Goal: Task Accomplishment & Management: Use online tool/utility

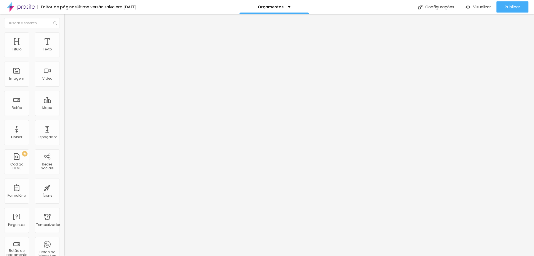
click at [19, 7] on img at bounding box center [21, 7] width 28 height 14
paste input "estudiophototal"
type input "estudiophototal.alboompro.com/gestante"
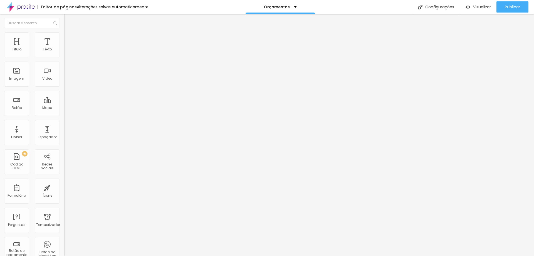
paste input "estudiophototal"
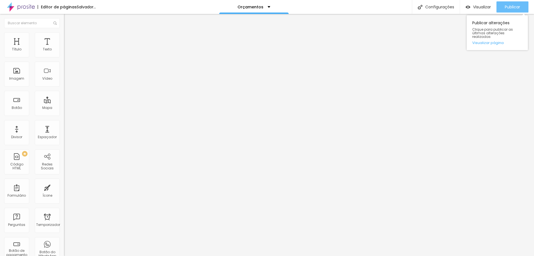
click at [508, 8] on font "Publicar" at bounding box center [512, 7] width 15 height 6
click at [514, 6] on font "Publicar" at bounding box center [512, 7] width 15 height 6
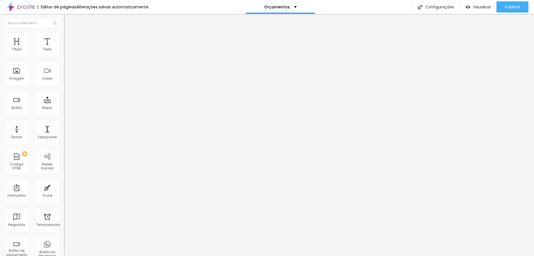
click at [64, 114] on input "estudiophototal.alboompro.com/gestante" at bounding box center [97, 111] width 67 height 6
click at [64, 127] on div "Abrir em uma nova aba" at bounding box center [96, 124] width 64 height 6
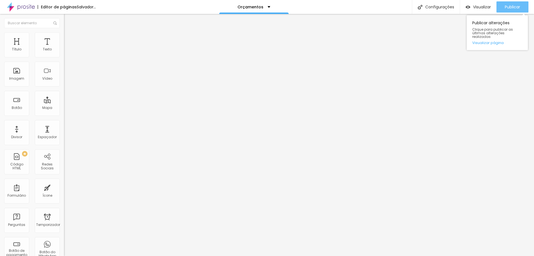
click at [521, 7] on button "Publicar" at bounding box center [512, 6] width 32 height 11
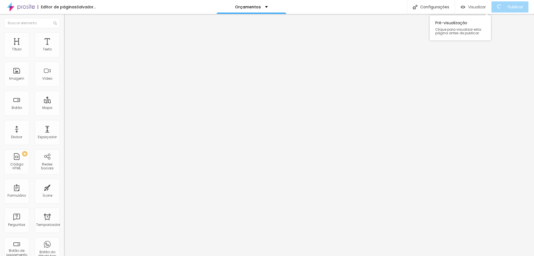
click at [484, 4] on font "Visualizar" at bounding box center [477, 7] width 18 height 6
click at [64, 114] on input "estudiophototal.alboompro.com/gestante" at bounding box center [97, 111] width 67 height 6
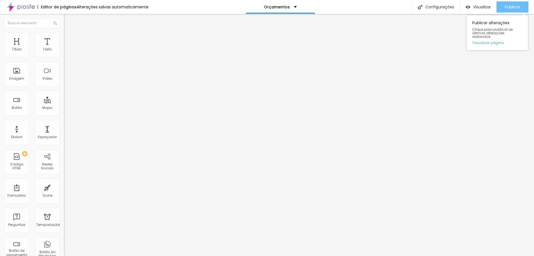
type input "http://estudiophototal.alboompro.com/gestante"
click at [510, 6] on font "Publicar" at bounding box center [512, 7] width 15 height 6
click at [64, 115] on input "estudiophototal.alboompro.com/gestante" at bounding box center [97, 112] width 67 height 6
type input "http://estudiophototal.alboompro.com/gestante"
click at [514, 9] on font "Publicar" at bounding box center [512, 7] width 15 height 6
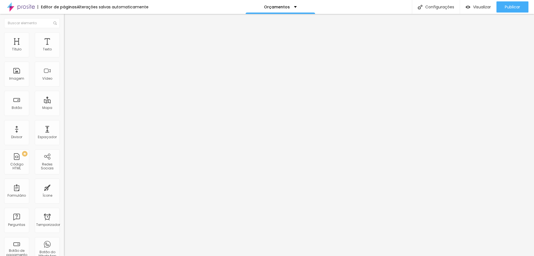
click at [64, 114] on input "https://" at bounding box center [97, 111] width 67 height 6
paste input "estudiophototal.alboompro.com/newborn"
type input "https://estudiophototal.alboompro.com/newborn"
click at [513, 8] on font "Publicar" at bounding box center [512, 7] width 15 height 6
paste input "phototal"
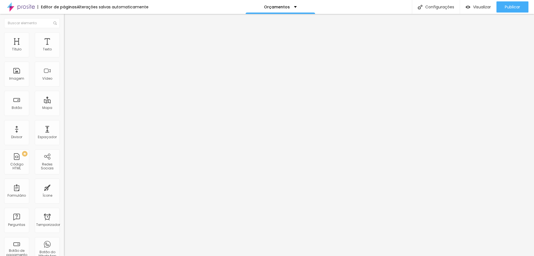
scroll to position [0, 34]
type input "https://estudiophototal.alboompro.com/newborn"
click at [516, 6] on font "Publicar" at bounding box center [512, 7] width 15 height 6
paste input "estudiophototal"
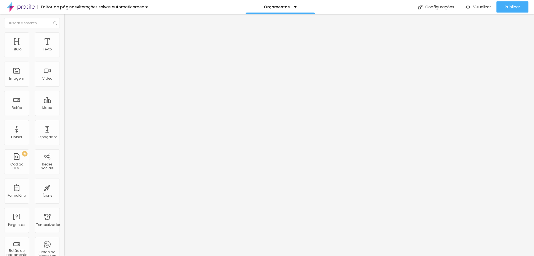
scroll to position [0, 0]
click at [64, 114] on input "https:/estudiophototal.alboompro.com/acompanhamento-mensal" at bounding box center [97, 111] width 67 height 6
type input "https://estudiophototal.alboompro.com/acompanhamento-mensal"
paste input "phototal"
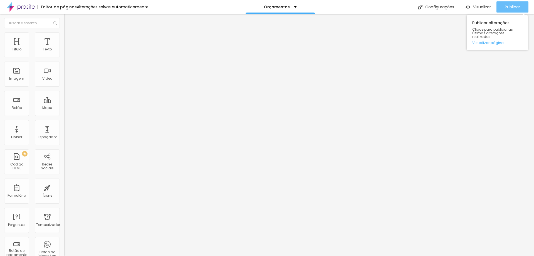
type input "https://estudiophototal.alboompro.com/acompanhamento-mensal"
click at [508, 5] on font "Publicar" at bounding box center [512, 7] width 15 height 6
paste input "phototal"
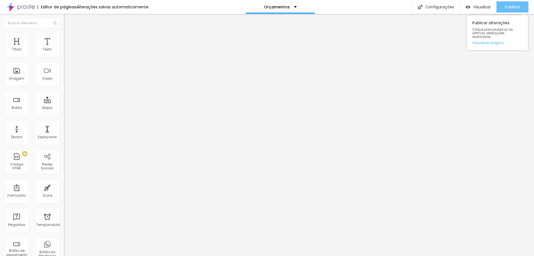
type input "https://estudiophototal.alboompro.com/gestante-fundo-liso"
click at [515, 8] on font "Publicar" at bounding box center [512, 7] width 15 height 6
paste input "phototal"
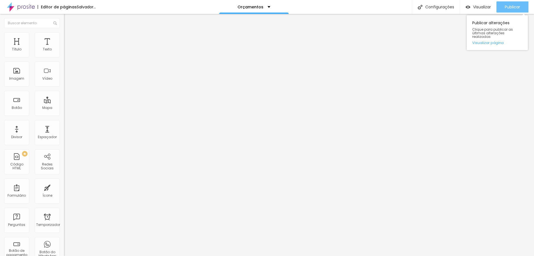
type input "https://estudiophototal.alboompro.com/gestante-fundo-liso"
click at [510, 4] on font "Publicar" at bounding box center [512, 7] width 15 height 6
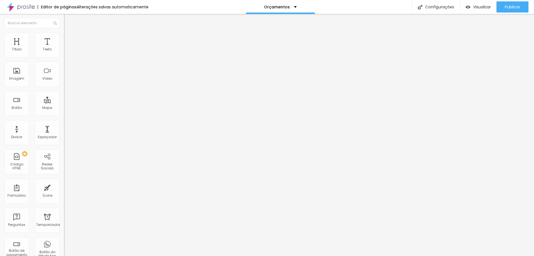
drag, startPoint x: 18, startPoint y: 151, endPoint x: 35, endPoint y: 150, distance: 17.0
click at [64, 114] on input "https://estudioalinecarvalho.alboompro.com/smash-the-cake" at bounding box center [97, 111] width 67 height 6
paste input "phototal"
type input "https://estudiophototal.alboompro.com/smash-the-cake"
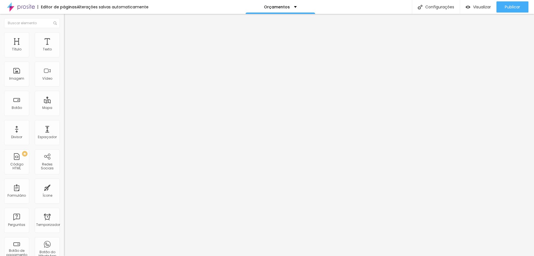
scroll to position [0, 0]
paste input "phototal"
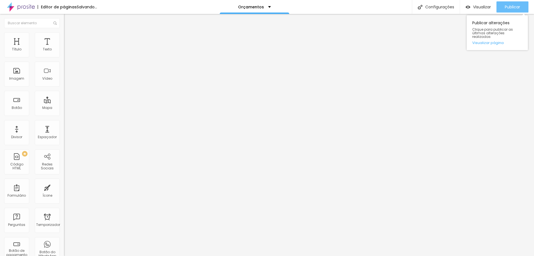
type input "https://estudiophototal.alboompro.com/smash-the-cake"
drag, startPoint x: 513, startPoint y: 6, endPoint x: 510, endPoint y: 5, distance: 3.4
click at [513, 5] on font "Publicar" at bounding box center [512, 7] width 15 height 6
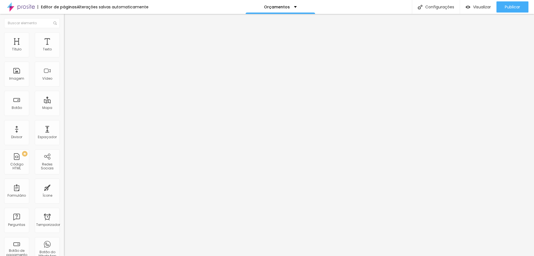
paste input "phototal"
type input "https://estudiophototal.alboompro.com/descoberta-gravidez"
drag, startPoint x: 18, startPoint y: 116, endPoint x: 38, endPoint y: 119, distance: 20.3
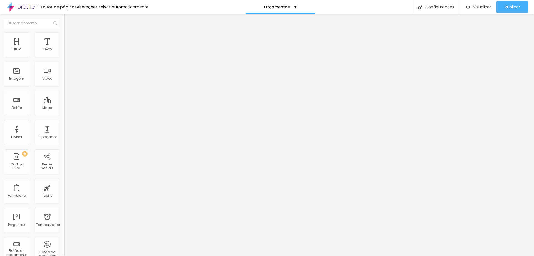
click at [64, 115] on input "https://estudioalinecarvalho.alboompro.com/descoberta-gravidez" at bounding box center [97, 112] width 67 height 6
click at [64, 113] on input "https://estudioalinecarvalho.alboompro.com/descoberta-gravidez" at bounding box center [97, 112] width 67 height 6
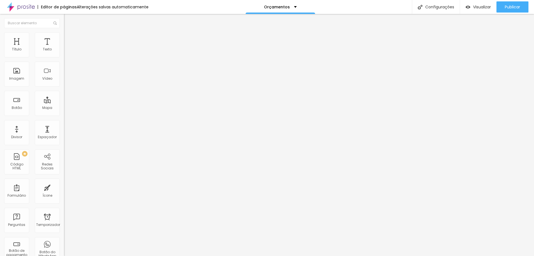
paste input "estudiophototal"
type input "https://estudiophototal.alboompro.com/descoberta-gravidez"
click at [515, 9] on font "Publicar" at bounding box center [512, 7] width 15 height 6
click at [64, 124] on img at bounding box center [65, 122] width 3 height 3
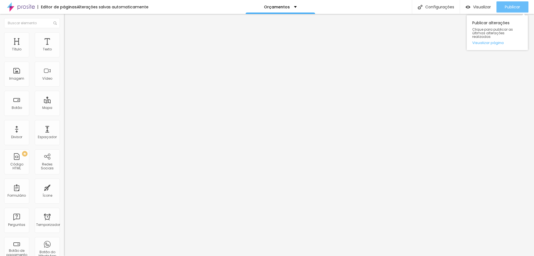
click at [510, 8] on font "Publicar" at bounding box center [512, 7] width 15 height 6
drag, startPoint x: 6, startPoint y: 158, endPoint x: 9, endPoint y: 158, distance: 3.1
click at [64, 124] on img at bounding box center [65, 122] width 3 height 3
click at [513, 9] on font "Publicar" at bounding box center [512, 7] width 15 height 6
click at [64, 124] on img at bounding box center [65, 122] width 3 height 3
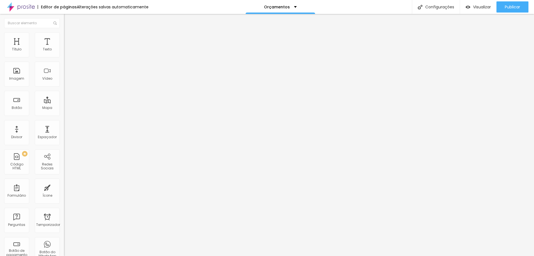
click at [64, 124] on img at bounding box center [65, 122] width 3 height 3
click at [64, 127] on div "URL https://estudiophototal.alboompro.com/gestante-fundo-liso Abrir em uma nova…" at bounding box center [96, 116] width 64 height 22
click at [64, 124] on img at bounding box center [65, 122] width 3 height 3
click at [515, 12] on div "Publicar" at bounding box center [512, 6] width 15 height 11
click at [270, 7] on font "Orçamentos" at bounding box center [277, 7] width 26 height 6
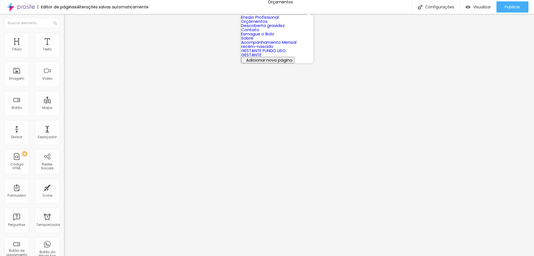
scroll to position [31, 0]
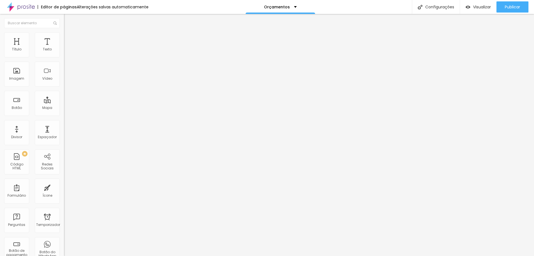
click at [64, 32] on li "Estilo" at bounding box center [96, 35] width 64 height 6
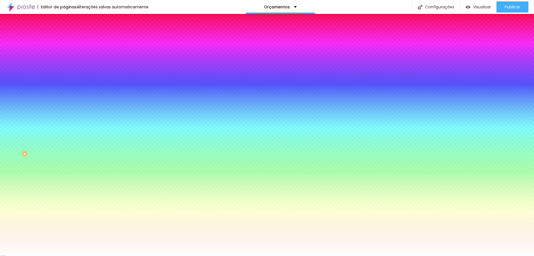
click at [64, 38] on li "Avançado" at bounding box center [96, 41] width 64 height 6
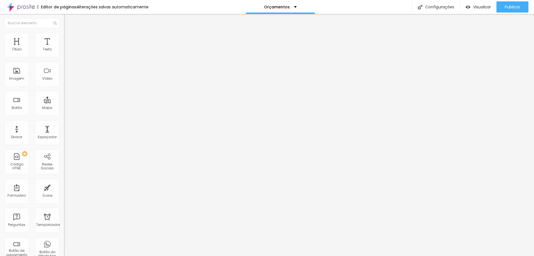
click at [64, 32] on li "Conteúdo" at bounding box center [96, 30] width 64 height 6
click at [436, 5] on font "Configurações" at bounding box center [439, 7] width 29 height 6
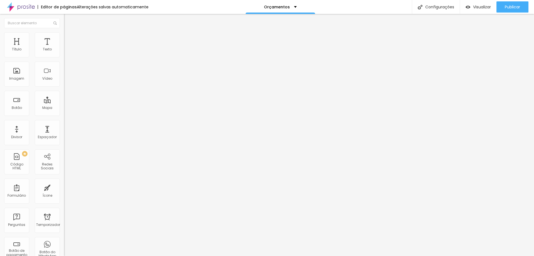
click at [370, 255] on div at bounding box center [267, 261] width 534 height 5
click at [69, 39] on font "Avançado" at bounding box center [78, 41] width 18 height 5
click at [31, 6] on img at bounding box center [21, 7] width 28 height 14
click at [516, 6] on font "Publicar" at bounding box center [512, 7] width 15 height 6
click at [483, 7] on font "Visualizar" at bounding box center [477, 7] width 18 height 6
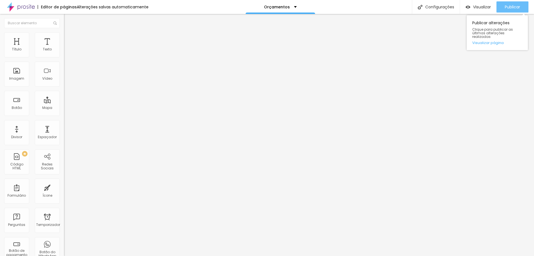
click at [515, 6] on font "Publicar" at bounding box center [512, 7] width 15 height 6
click at [516, 7] on font "Publicar" at bounding box center [512, 7] width 15 height 6
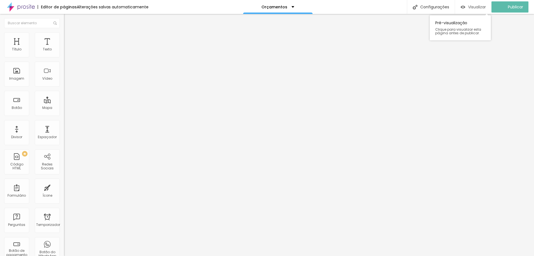
click at [482, 6] on font "Visualizar" at bounding box center [477, 7] width 18 height 6
click at [67, 48] on font "Trocar imagem" at bounding box center [80, 45] width 27 height 5
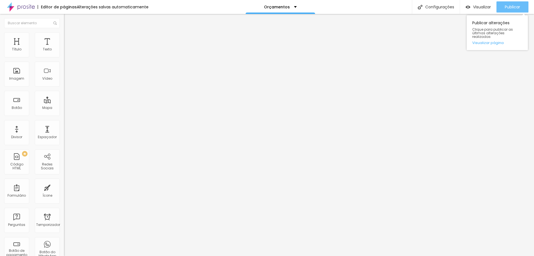
click at [513, 6] on font "Publicar" at bounding box center [512, 7] width 15 height 6
click at [487, 6] on font "Visualizar" at bounding box center [482, 7] width 18 height 6
click at [479, 7] on font "Visualizar" at bounding box center [482, 7] width 18 height 6
click at [513, 8] on font "Publicar" at bounding box center [512, 7] width 15 height 6
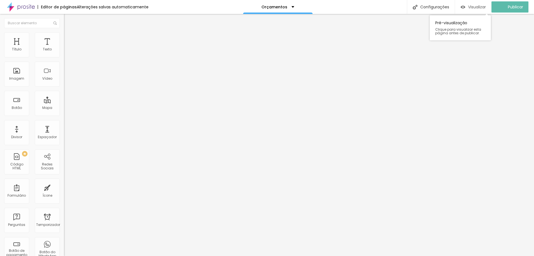
click at [486, 9] on font "Visualizar" at bounding box center [477, 7] width 18 height 6
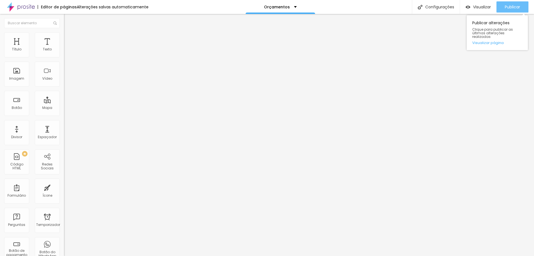
click at [514, 5] on font "Publicar" at bounding box center [512, 7] width 15 height 6
click at [474, 9] on font "Visualizar" at bounding box center [482, 7] width 18 height 6
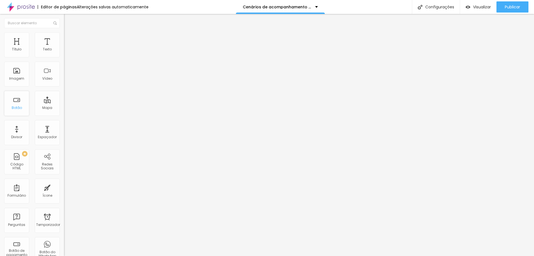
click at [11, 105] on div "Botão" at bounding box center [16, 103] width 25 height 25
click at [64, 48] on span "Adicionar imagem" at bounding box center [82, 45] width 36 height 5
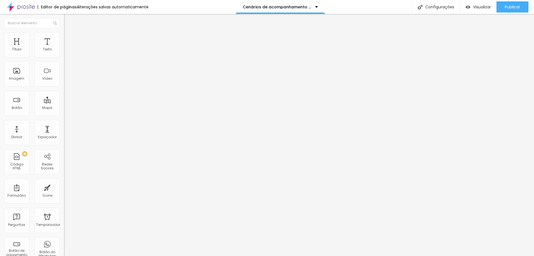
drag, startPoint x: 25, startPoint y: 60, endPoint x: 0, endPoint y: 60, distance: 25.3
click at [64, 60] on div "Texto Click me Alinhamento [GEOGRAPHIC_DATA] Link URL https:// Abrir em uma nov…" at bounding box center [96, 83] width 64 height 81
type input "1 mes"
click at [64, 115] on input "https://" at bounding box center [97, 112] width 67 height 6
paste input "[URL][DOMAIN_NAME]"
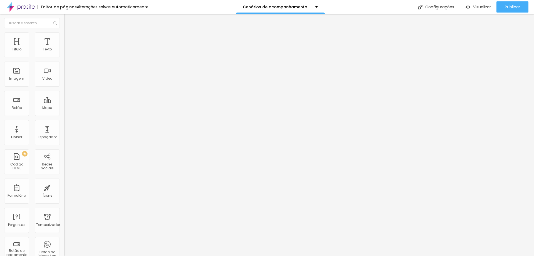
scroll to position [0, 0]
click at [64, 115] on input "https://[URL][DOMAIN_NAME]" at bounding box center [97, 112] width 67 height 6
type input "[URL][DOMAIN_NAME]"
click at [519, 5] on font "Publicar" at bounding box center [512, 7] width 15 height 6
click at [64, 52] on input "1 mes" at bounding box center [97, 50] width 67 height 6
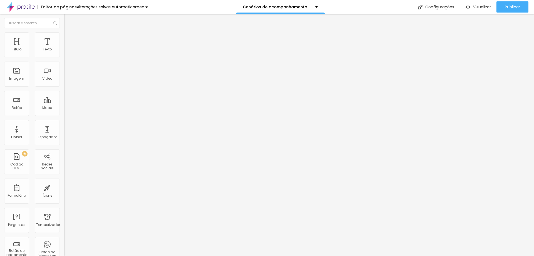
drag, startPoint x: 18, startPoint y: 62, endPoint x: 0, endPoint y: 58, distance: 18.2
click at [64, 58] on div "Texto 1 mes Alinhamento Tamanho Normal Pequeno Normal Grande Link URL [URL][DOM…" at bounding box center [96, 83] width 64 height 81
type input "2 meses"
drag, startPoint x: 21, startPoint y: 60, endPoint x: 3, endPoint y: 58, distance: 17.6
click at [64, 58] on div "Texto 1 mes Alinhamento Tamanho Normal Pequeno Normal Grande Link URL [URL][DOM…" at bounding box center [96, 83] width 64 height 81
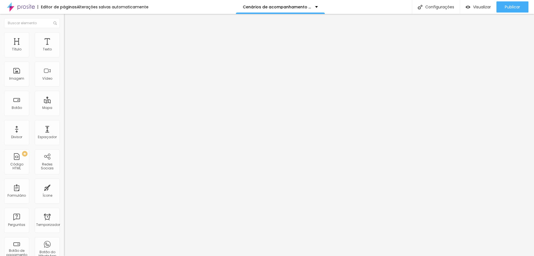
type input "2 meses"
drag, startPoint x: 34, startPoint y: 64, endPoint x: 0, endPoint y: 60, distance: 34.4
click at [64, 60] on div "Texto 1 mes Alinhamento Tamanho Normal Pequeno Normal Grande Link URL [URL][DOM…" at bounding box center [96, 83] width 64 height 81
type input "3 meses"
click at [64, 36] on li "Estilo" at bounding box center [96, 35] width 64 height 6
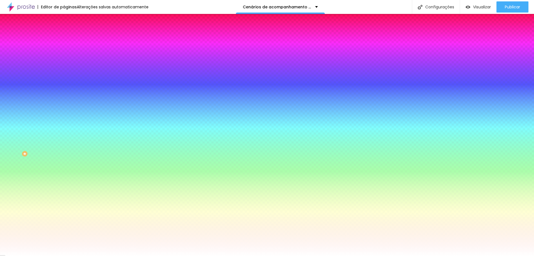
click at [69, 39] on font "Avançado" at bounding box center [78, 41] width 18 height 5
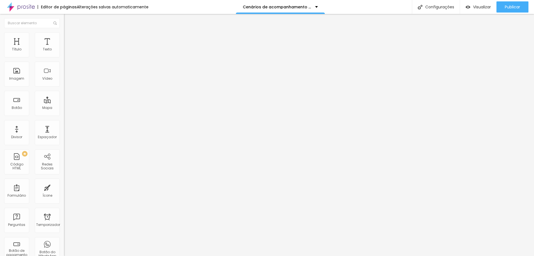
click at [64, 35] on img at bounding box center [66, 34] width 5 height 5
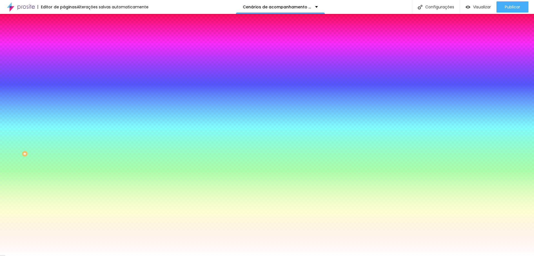
click at [66, 82] on icon "button" at bounding box center [68, 80] width 4 height 4
paste input "53413D"
type input "#53413D"
click at [64, 32] on li "Conteúdo" at bounding box center [96, 30] width 64 height 6
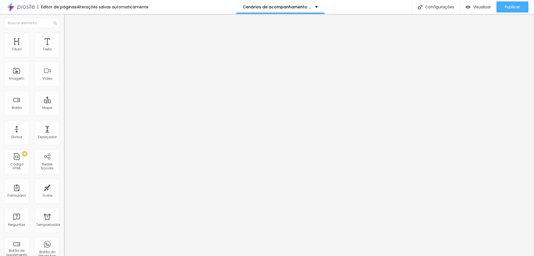
click at [64, 36] on li "Estilo" at bounding box center [96, 35] width 64 height 6
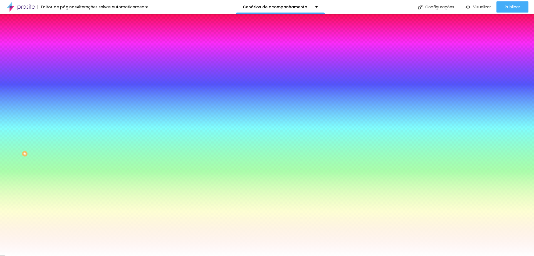
click at [66, 82] on icon "button" at bounding box center [68, 80] width 4 height 4
click at [64, 84] on button "button" at bounding box center [68, 87] width 8 height 6
type input "3"
type input "4"
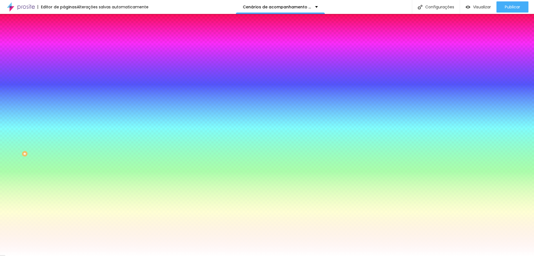
type input "4"
type input "5"
type input "4"
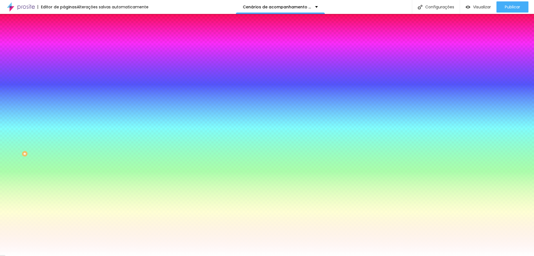
type input "3"
type input "2"
type input "1"
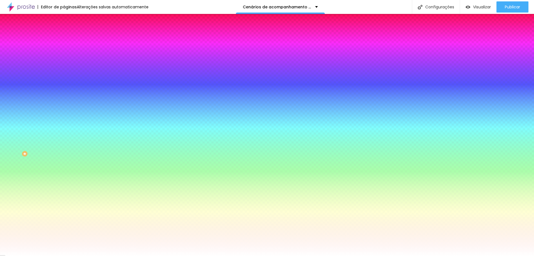
type input "1"
type input "0"
drag, startPoint x: 66, startPoint y: 103, endPoint x: 55, endPoint y: 102, distance: 10.9
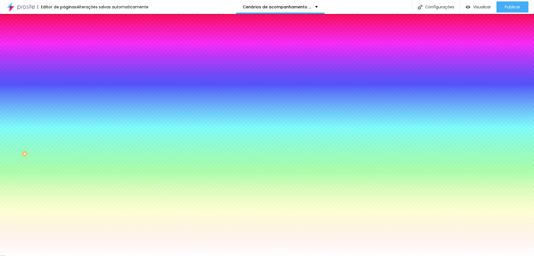
click at [93, 255] on div at bounding box center [267, 256] width 534 height 0
click at [64, 189] on div at bounding box center [96, 189] width 64 height 0
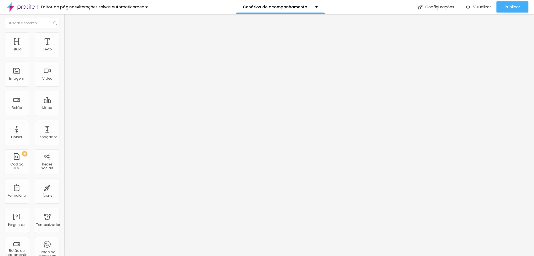
click at [64, 35] on img at bounding box center [66, 34] width 5 height 5
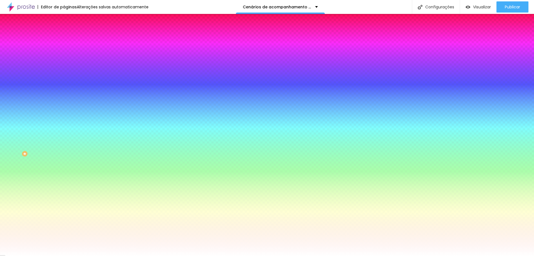
drag, startPoint x: 42, startPoint y: 131, endPoint x: 51, endPoint y: 131, distance: 8.9
click at [64, 204] on div "#FFFFFF" at bounding box center [96, 207] width 64 height 6
drag, startPoint x: 43, startPoint y: 132, endPoint x: 61, endPoint y: 132, distance: 18.1
click at [64, 132] on div "Cor de fundo Voltar ao padrão #53413D Tipografia Voltar ao padrão Borda Voltar …" at bounding box center [96, 134] width 64 height 182
paste input "0E6DA"
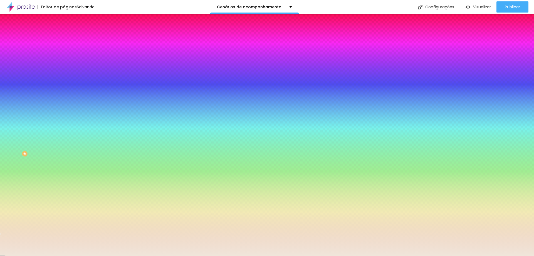
type input "#F0E6DA"
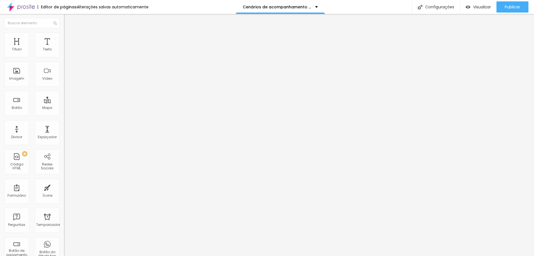
click at [64, 37] on li "Estilo" at bounding box center [96, 35] width 64 height 6
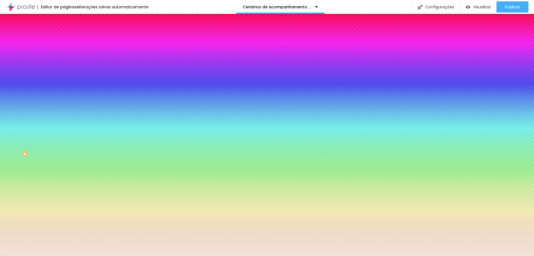
click at [64, 38] on li "Avançado" at bounding box center [96, 41] width 64 height 6
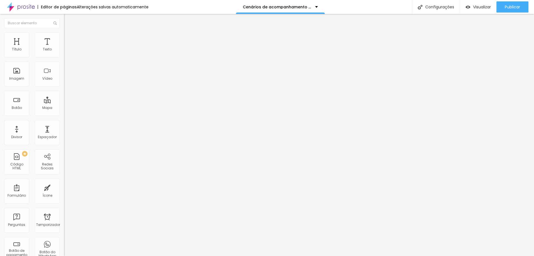
click at [64, 32] on img at bounding box center [66, 29] width 5 height 5
click at [64, 32] on img at bounding box center [66, 34] width 5 height 5
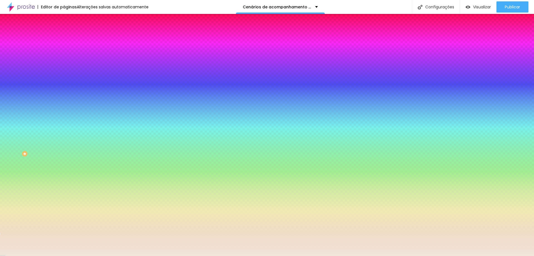
click at [64, 71] on button "button" at bounding box center [68, 71] width 8 height 6
select select "PlayfairDisplay"
click at [281, 255] on div at bounding box center [267, 256] width 534 height 0
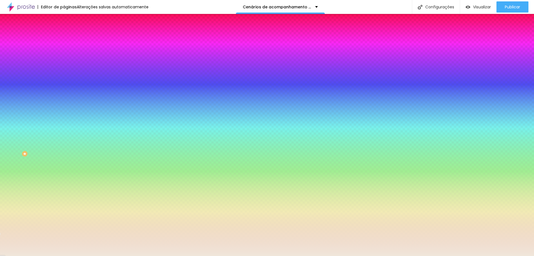
click at [64, 32] on img at bounding box center [66, 29] width 5 height 5
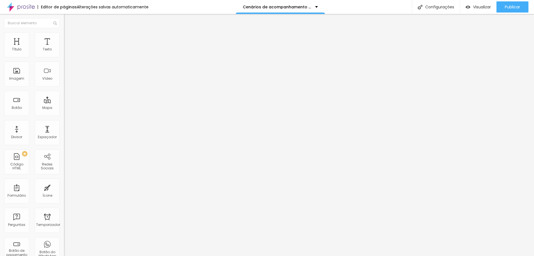
click at [64, 52] on input "1 mes" at bounding box center [97, 50] width 67 height 6
type input "1 mês"
drag, startPoint x: 4, startPoint y: 60, endPoint x: 0, endPoint y: 58, distance: 4.8
click at [64, 58] on div "Texto 1 mês Alinhamento Tamanho Normal Pequeno Normal Grande Link URL http://es…" at bounding box center [96, 83] width 64 height 81
type input "2 meses"
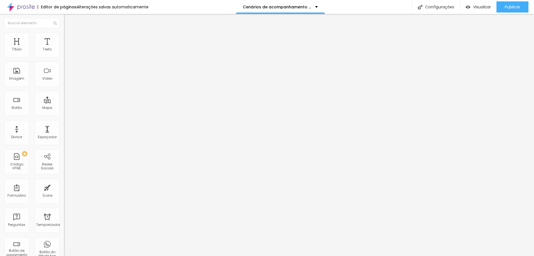
drag, startPoint x: 27, startPoint y: 63, endPoint x: 0, endPoint y: 61, distance: 27.0
click at [64, 61] on div "Texto 1 mês Alinhamento Tamanho Normal Pequeno Normal Grande Link URL http://es…" at bounding box center [96, 83] width 64 height 81
type input "3 meses"
drag, startPoint x: 27, startPoint y: 63, endPoint x: 0, endPoint y: 62, distance: 27.3
click at [64, 62] on div "Texto 1 mês Alinhamento Tamanho Normal Pequeno Normal Grande Link URL http://es…" at bounding box center [96, 83] width 64 height 81
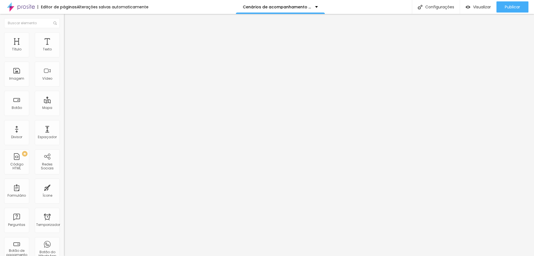
type input "1 MÊS"
click at [69, 38] on font "Estilo" at bounding box center [73, 36] width 9 height 5
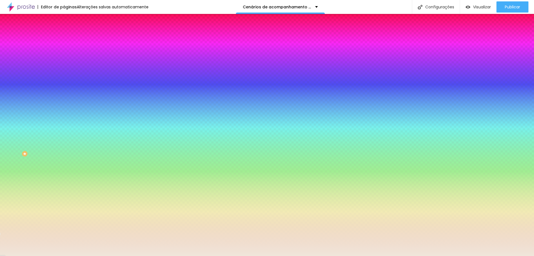
click at [68, 69] on icon "button" at bounding box center [68, 69] width 1 height 1
select select "MontserratBold"
click at [296, 255] on div at bounding box center [267, 256] width 534 height 0
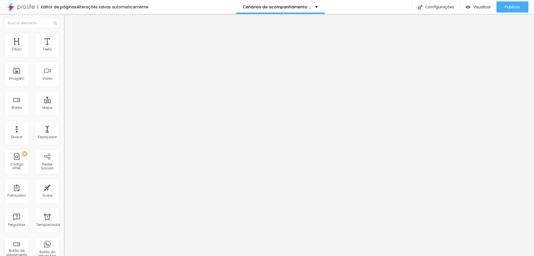
drag, startPoint x: 17, startPoint y: 64, endPoint x: 5, endPoint y: 63, distance: 12.0
click at [64, 52] on input "1 MÊS" at bounding box center [97, 50] width 67 height 6
type input "2 MESES"
drag, startPoint x: 26, startPoint y: 66, endPoint x: 0, endPoint y: 65, distance: 26.4
click at [64, 65] on div "Texto 1 MÊS Alinhamento Tamanho Normal Pequeno Normal Grande Link URL http://es…" at bounding box center [96, 83] width 64 height 81
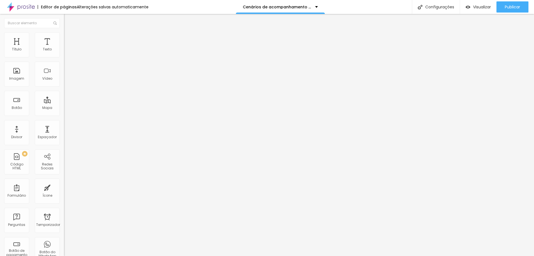
type input "3 MESES"
drag, startPoint x: 7, startPoint y: 62, endPoint x: 1, endPoint y: 62, distance: 6.4
click at [64, 62] on div "Texto 1 MÊS Alinhamento Tamanho Normal Pequeno Normal Grande Link URL http://es…" at bounding box center [96, 83] width 64 height 81
type input "4 MESES"
drag, startPoint x: 27, startPoint y: 64, endPoint x: 0, endPoint y: 63, distance: 27.3
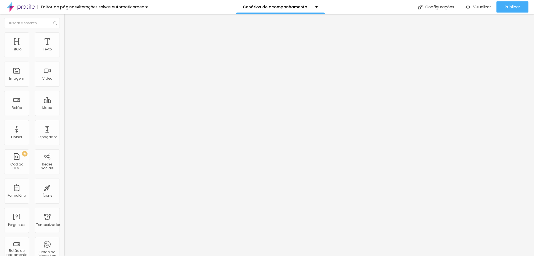
click at [64, 63] on div "Texto 1 MÊS Alinhamento Tamanho Normal Pequeno Normal Grande Link URL http://es…" at bounding box center [96, 83] width 64 height 81
type input "5 MESES"
drag, startPoint x: 29, startPoint y: 62, endPoint x: 5, endPoint y: 63, distance: 24.5
click at [64, 52] on input "1 MÊS" at bounding box center [97, 50] width 67 height 6
type input "6 MESES"
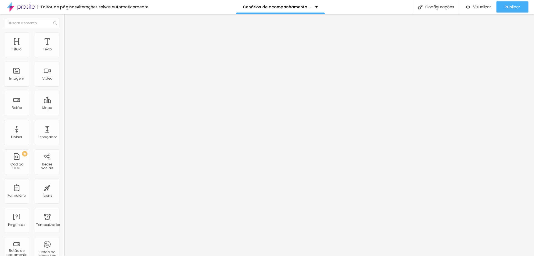
drag, startPoint x: 32, startPoint y: 63, endPoint x: 0, endPoint y: 61, distance: 32.3
click at [64, 61] on div "Texto 1 MÊS Alinhamento Tamanho Normal Pequeno Normal Grande Link URL http://es…" at bounding box center [96, 83] width 64 height 81
type input "7 MESES"
drag, startPoint x: 33, startPoint y: 61, endPoint x: 2, endPoint y: 58, distance: 31.2
click at [64, 58] on div "Texto 1 MÊS Alinhamento Tamanho Normal Pequeno Normal Grande Link URL http://es…" at bounding box center [96, 83] width 64 height 81
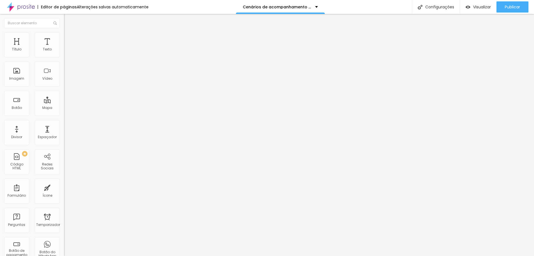
type input "8 MESES"
drag, startPoint x: 20, startPoint y: 63, endPoint x: 0, endPoint y: 61, distance: 19.8
click at [64, 61] on div "Texto 1 MÊS Alinhamento Tamanho Normal Pequeno Normal Grande Link URL http://es…" at bounding box center [96, 83] width 64 height 81
type input "9 MESES"
click at [64, 52] on input "9 MESES" at bounding box center [97, 50] width 67 height 6
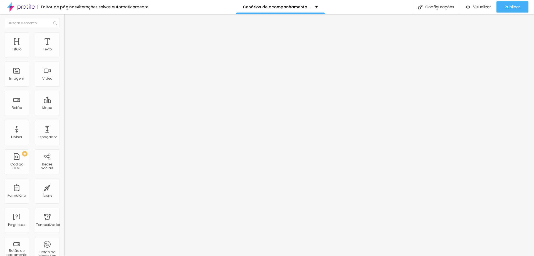
type input "10 MESES"
drag, startPoint x: 8, startPoint y: 62, endPoint x: 4, endPoint y: 62, distance: 4.2
click at [64, 62] on div "Texto 9 MESES Alinhamento Tamanho Normal Pequeno Normal Grande Link URL http://…" at bounding box center [96, 83] width 64 height 81
type input "11 MESES"
drag, startPoint x: 9, startPoint y: 64, endPoint x: 6, endPoint y: 64, distance: 3.1
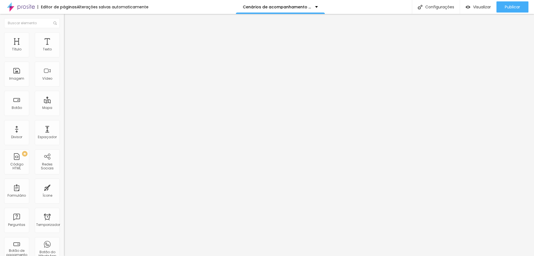
click at [64, 52] on input "9 MESES" at bounding box center [97, 50] width 67 height 6
type input "12 MESES"
paste input "5402-acompanhamento-personagens-menina-1-mes"
type input "http://estudiophototal.alboompro.com/portfolio/acompanhamento-mensal/1525402-ac…"
paste input "5415-acompanhamento-personagens-menina-2-meses"
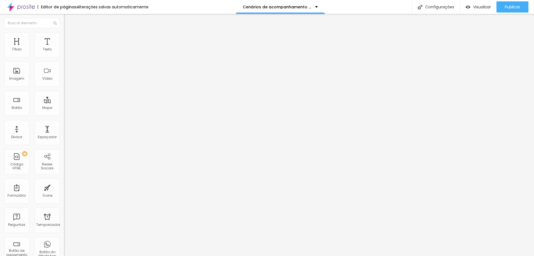
scroll to position [0, 182]
type input "http://estudiophototal.alboompro.com/portfolio/acompanhamento-mensal/1525415-ac…"
paste input "542"
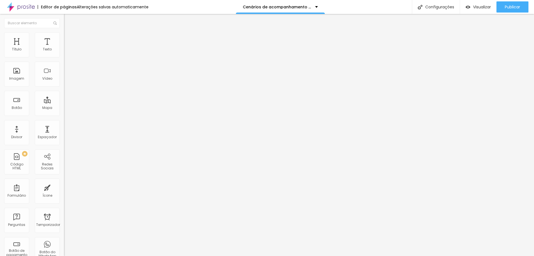
type input "http://estudiophototal.alboompro.com/portfolio/acompanhamento-mensal/1525422-se…"
paste input "5434"
type input "http://estudiophototal.alboompro.com/portfolio/acompanhamento-mensal/1525434-se…"
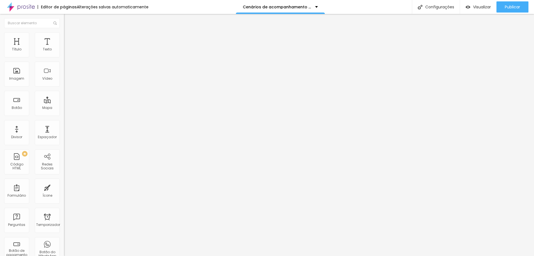
paste input "5444"
type input "http://estudiophototal.alboompro.com/portfolio/acompanhamento-mensal/1525444-se…"
paste input "43"
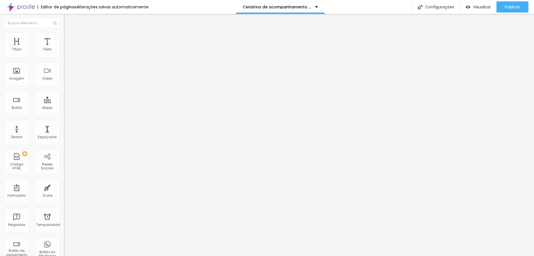
type input "http://estudiophototal.alboompro.com/portfolio/acompanhamento-mensal/1526543-se…"
paste input "48"
type input "http://estudiophototal.alboompro.com/portfolio/acompanhamento-mensal/1526548-se…"
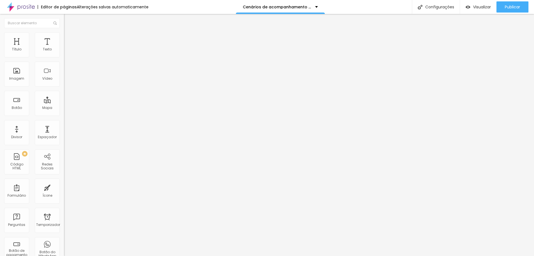
scroll to position [0, 0]
paste input "644"
type input "http://estudiophototal.alboompro.com/portfolio/acompanhamento-mensal/1526644-se…"
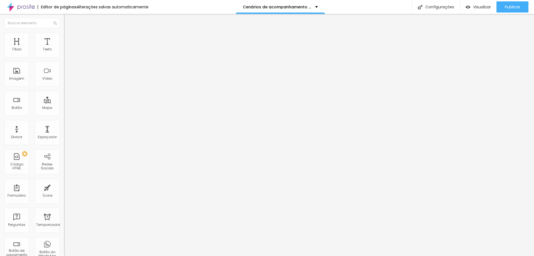
paste input "647"
type input "http://estudiophototal.alboompro.com/portfolio/acompanhamento-mensal/1526647-se…"
paste input "7098"
type input "http://estudiophototal.alboompro.com/portfolio/acompanhamento-mensal/1527098-se…"
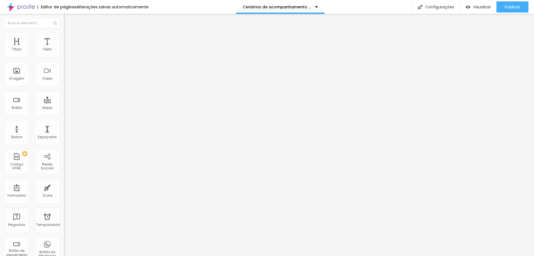
scroll to position [0, 0]
paste input "7453-menina-12-meses-acompanhament"
type input "http://estudiophototal.alboompro.com/portfolio/acompanhamento-mensal/1527453-me…"
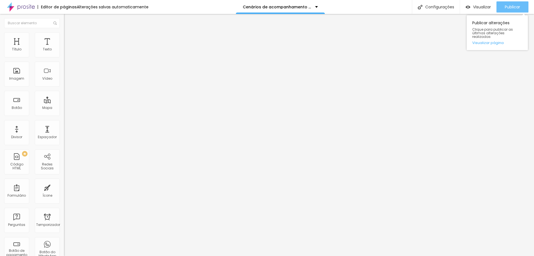
click at [510, 9] on font "Publicar" at bounding box center [512, 7] width 15 height 6
click at [64, 34] on li "Estilo" at bounding box center [96, 35] width 64 height 6
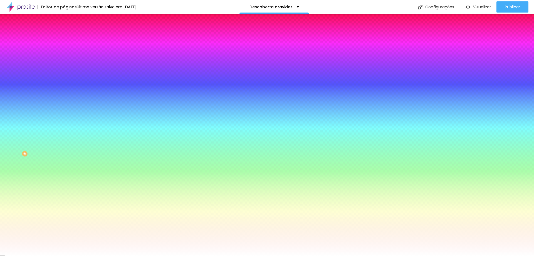
drag, startPoint x: 42, startPoint y: 56, endPoint x: 61, endPoint y: 58, distance: 18.4
click at [64, 58] on div "Cor de fundo Voltar ao padrão #53413D Tipografia Voltar ao padrão Borda Voltar …" at bounding box center [96, 134] width 64 height 182
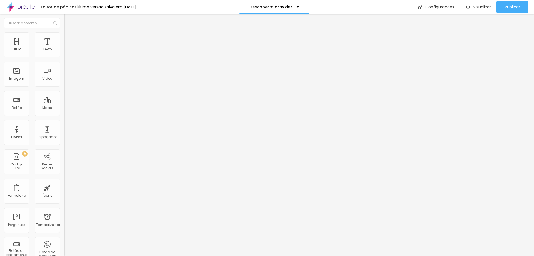
click at [69, 38] on font "Estilo" at bounding box center [73, 36] width 9 height 5
click at [64, 34] on img at bounding box center [66, 34] width 5 height 5
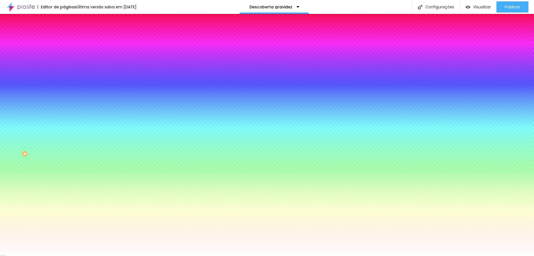
click at [66, 69] on icon "button" at bounding box center [67, 70] width 3 height 3
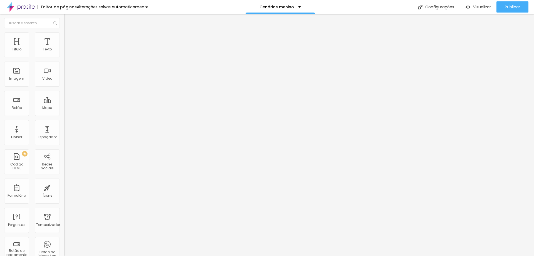
click at [67, 48] on font "Trocar imagem" at bounding box center [80, 45] width 27 height 5
paste input "7482-menino-1-mes-acompanhamento"
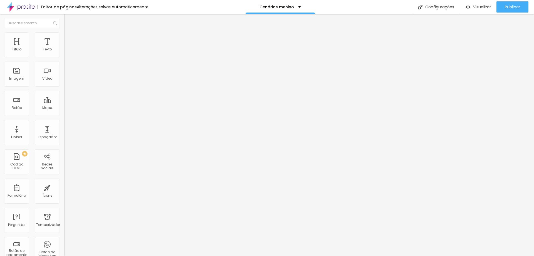
type input "http://estudiophototal.alboompro.com/portfolio/acompanhamento-mensal/1527482-me…"
paste input "7485-menino-2-meses-acompanhamento"
type input "http://estudiophototal.alboompro.com/portfolio/acompanhamento-mensal/1527485-me…"
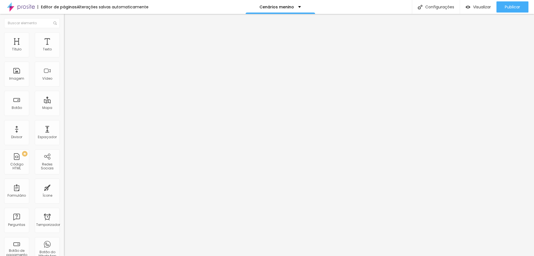
scroll to position [0, 113]
paste input "749"
type input "http://estudiophototal.alboompro.com/portfolio/acompanhamento-mensal/1527492-se…"
paste input "7495-menino-4-meses-acompanhament"
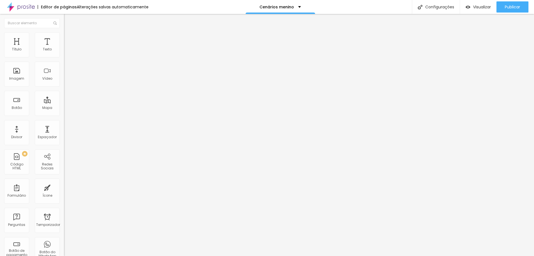
scroll to position [0, 159]
type input "http://estudiophototal.alboompro.com/portfolio/acompanhamento-mensal/1527495-me…"
paste input "7513"
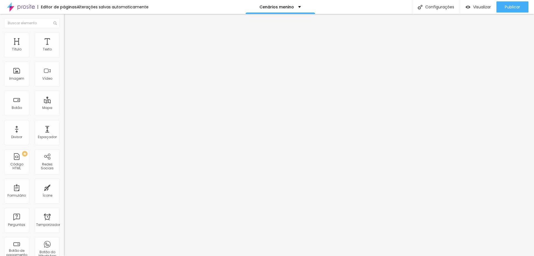
type input "http://estudiophototal.alboompro.com/portfolio/acompanhamento-mensal/1527513-se…"
paste input "7970"
type input "http://estudiophototal.alboompro.com/portfolio/acompanhamento-mensal/1527970-se…"
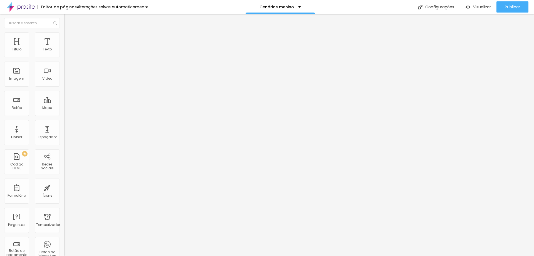
scroll to position [0, 0]
paste input "8788-menino-7-meses-acompanhament"
type input "http://estudiophototal.alboompro.com/portfolio/acompanhamento-mensal/1528788-me…"
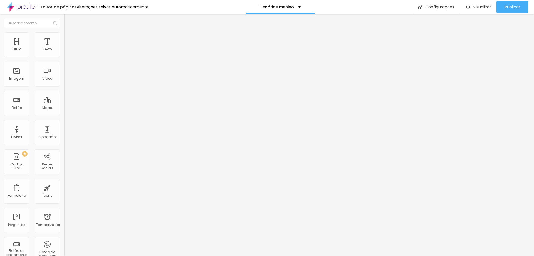
paste input "text"
type input "http://estudiophototal.alboompro.com/portfolio"
paste input "8838-menino-9-meses-acompanhament"
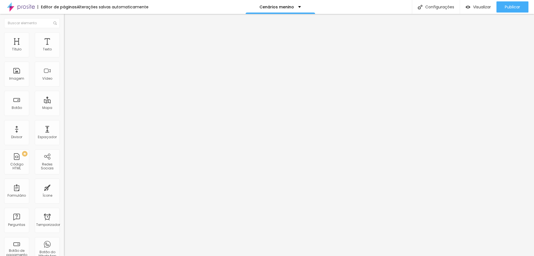
scroll to position [0, 159]
type input "http://estudiophototal.alboompro.com/portfolio/acompanhamento-mensal/1528838-me…"
paste input "8855"
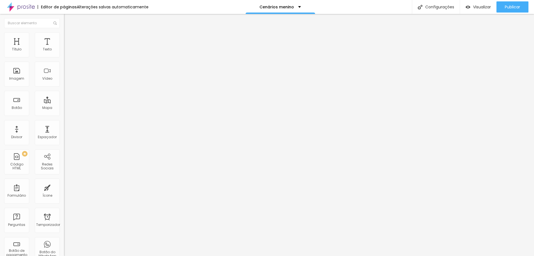
type input "http://estudiophototal.alboompro.com/portfolio/acompanhamento-mensal/1528855-se…"
paste input "8905"
type input "http://estudiophototal.alboompro.com/portfolio/acompanhamento-mensal/1528905-se…"
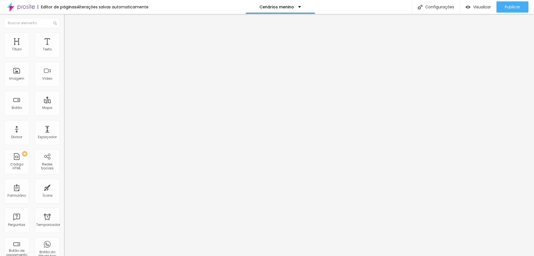
scroll to position [0, 0]
paste input "9441-sem-titul"
type input "http://estudiophototal.alboompro.com/portfolio/acompanhamento-mensal/1529441-se…"
click at [504, 7] on button "Publicar" at bounding box center [512, 6] width 32 height 11
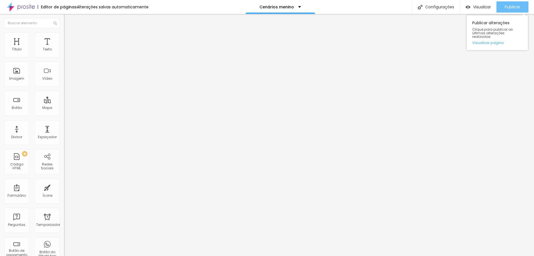
scroll to position [0, 0]
paste input "/acompanhamento-mensal/1528817-menino-8-meses-acompanhamento"
type input "http://estudiophototal.alboompro.com/portfolio/acompanhamento-mensal/1528817-me…"
drag, startPoint x: 518, startPoint y: 9, endPoint x: 509, endPoint y: 21, distance: 15.5
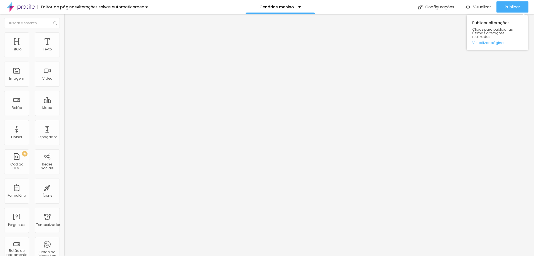
click at [518, 9] on font "Publicar" at bounding box center [512, 7] width 15 height 6
click at [516, 8] on font "Publicar" at bounding box center [512, 7] width 15 height 6
